Goal: Information Seeking & Learning: Check status

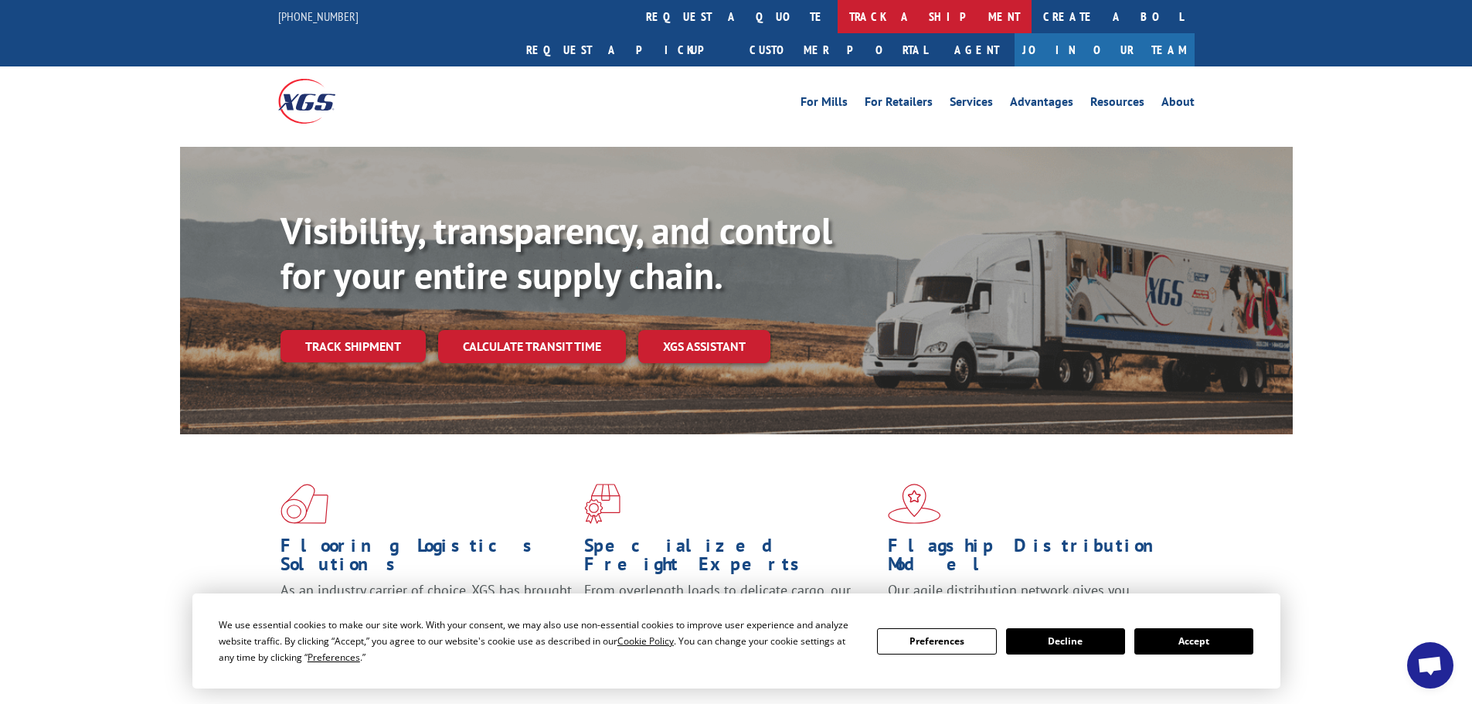
click at [838, 16] on link "track a shipment" at bounding box center [935, 16] width 194 height 33
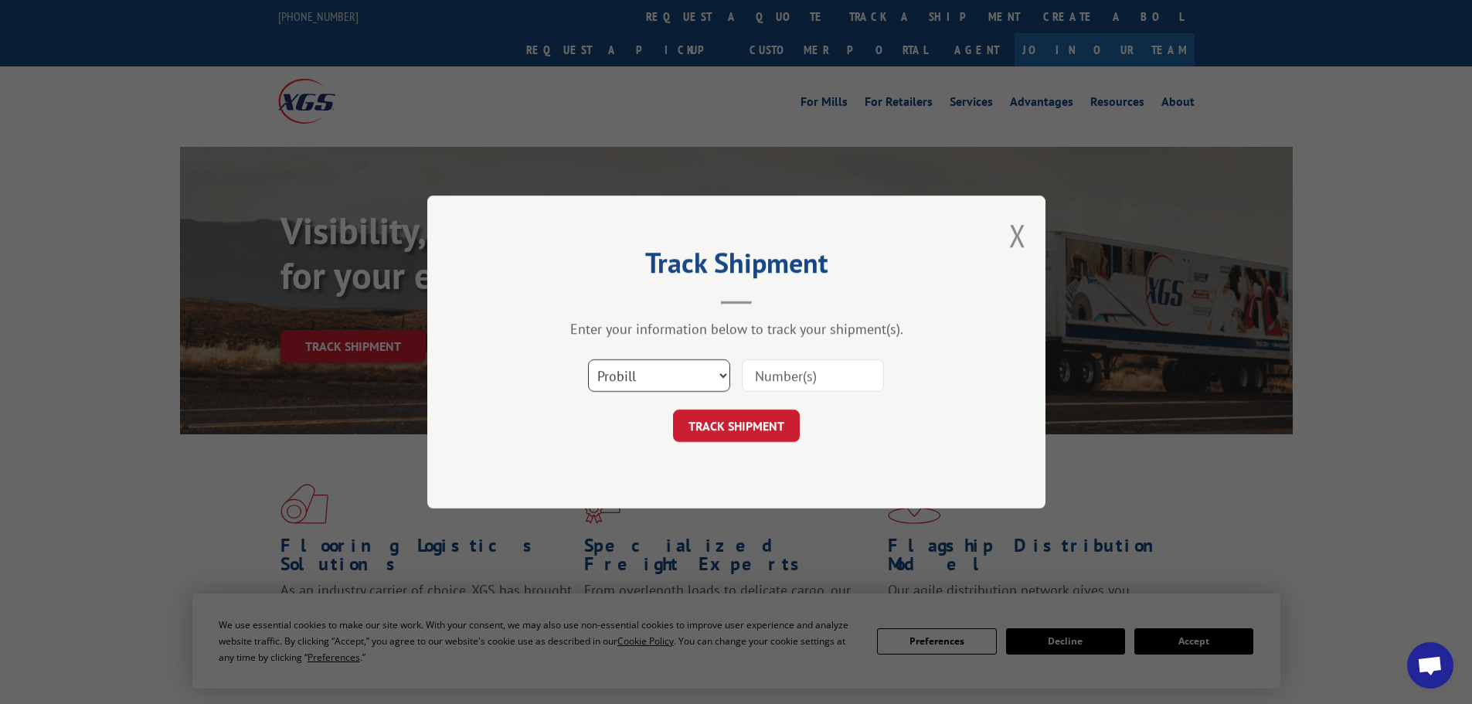
click at [717, 373] on select "Select category... Probill BOL PO" at bounding box center [659, 375] width 142 height 32
select select "bol"
click at [588, 359] on select "Select category... Probill BOL PO" at bounding box center [659, 375] width 142 height 32
click at [761, 380] on input at bounding box center [813, 375] width 142 height 32
paste input "5603969"
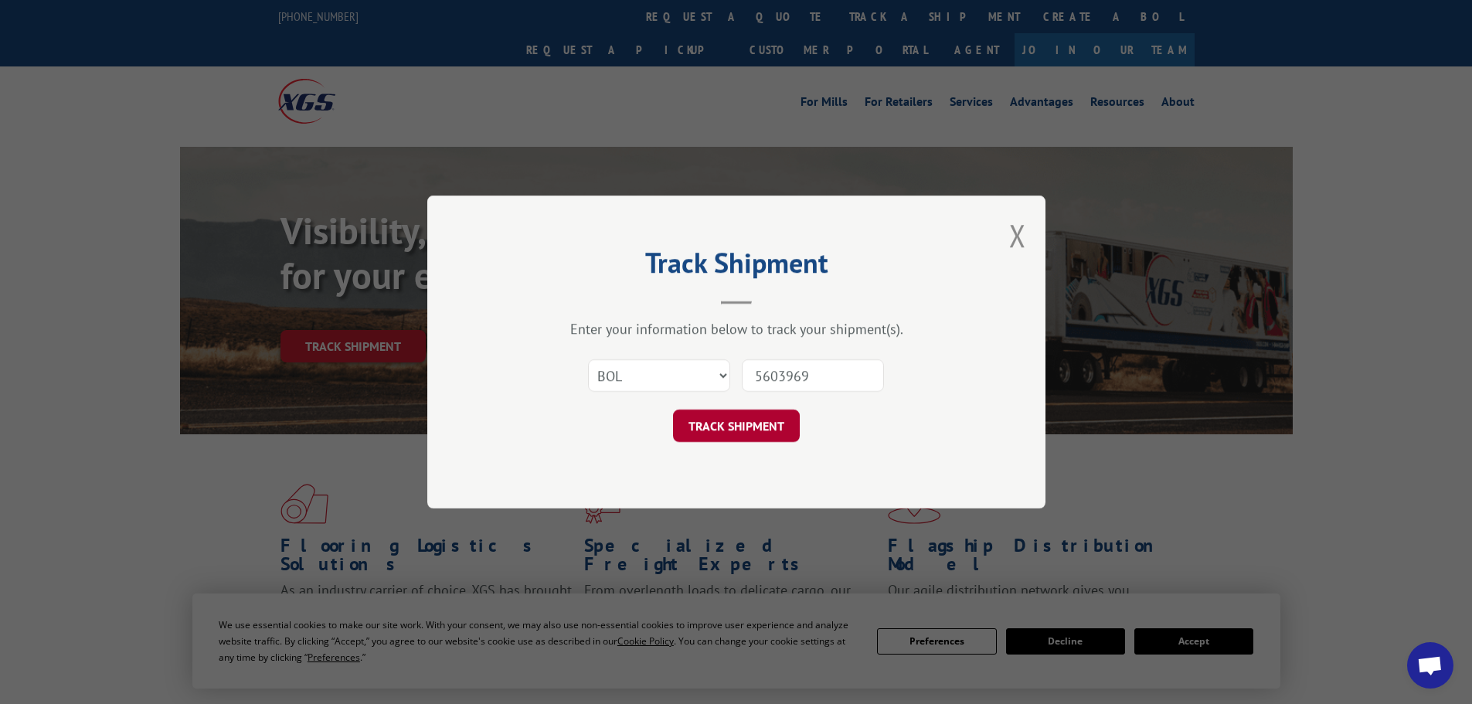
type input "5603969"
click at [745, 429] on button "TRACK SHIPMENT" at bounding box center [736, 426] width 127 height 32
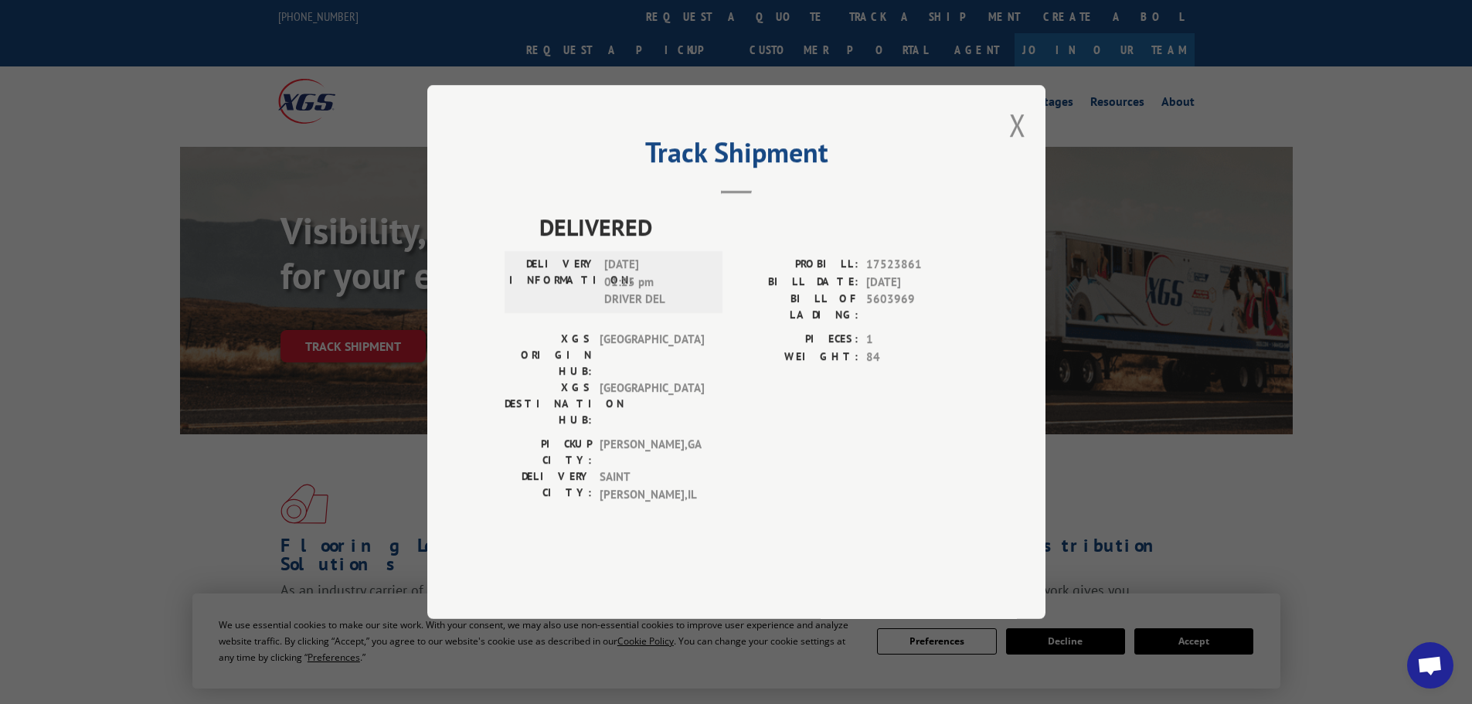
click at [1009, 172] on div "Track Shipment DELIVERED DELIVERY INFORMATION: [DATE] 01:25 pm DRIVER DEL PROBI…" at bounding box center [736, 352] width 618 height 534
click at [1010, 145] on button "Close modal" at bounding box center [1017, 124] width 17 height 41
